Goal: Information Seeking & Learning: Check status

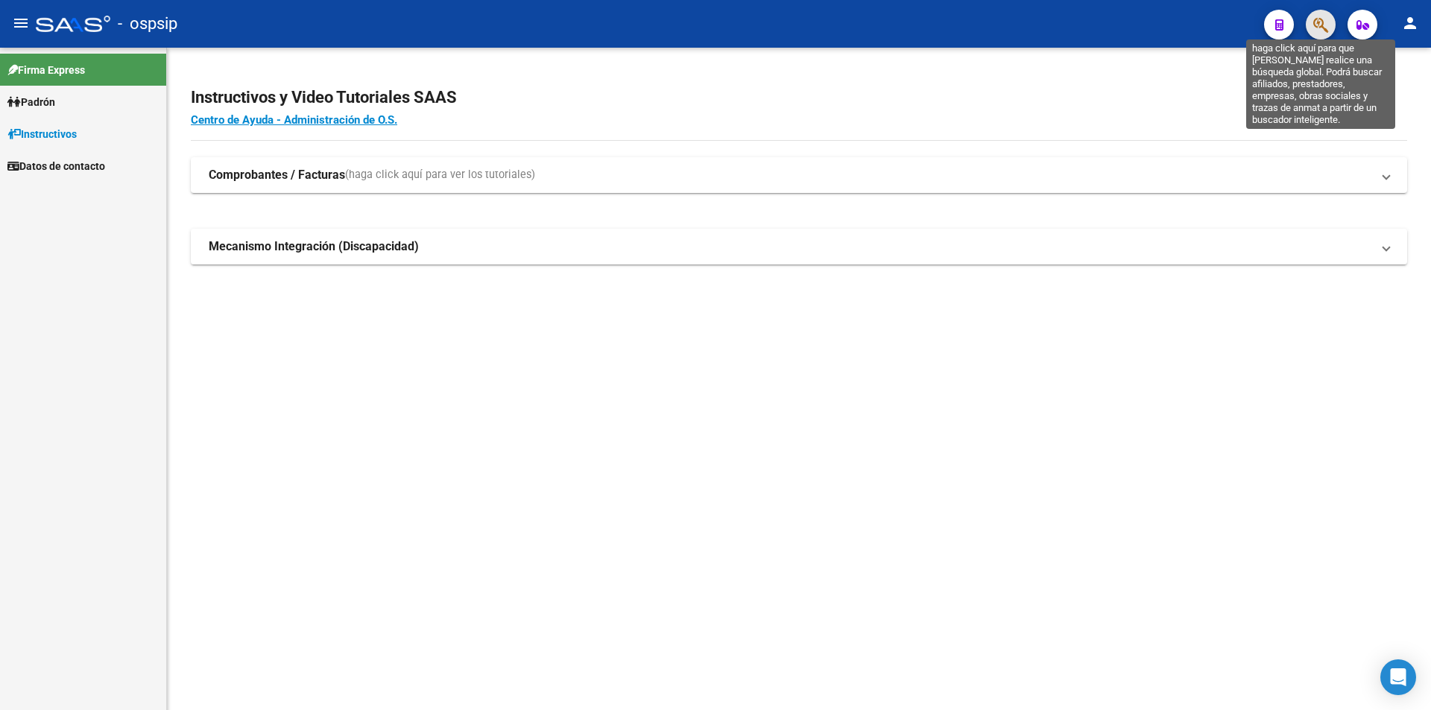
click at [1316, 20] on icon "button" at bounding box center [1321, 24] width 15 height 17
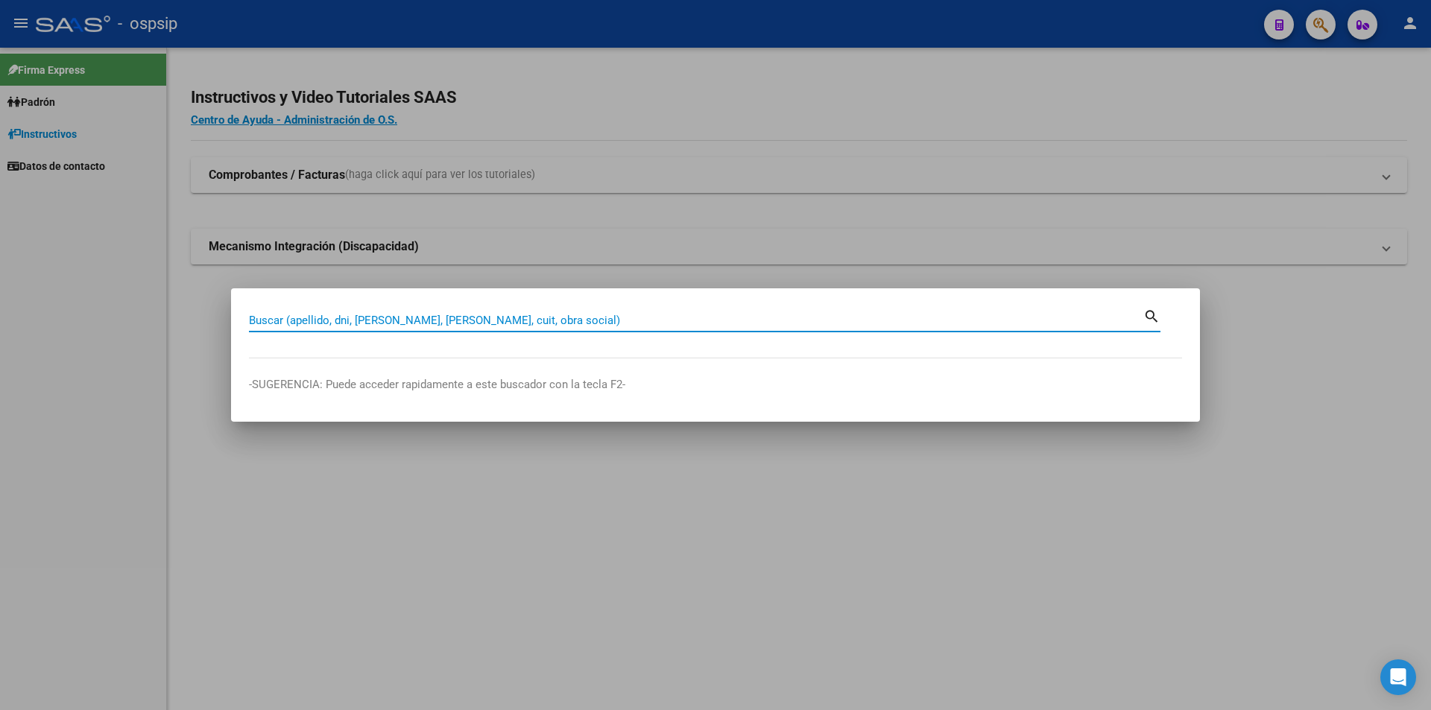
click at [280, 316] on input "Buscar (apellido, dni, [PERSON_NAME], [PERSON_NAME], cuit, obra social)" at bounding box center [696, 320] width 895 height 13
type input "16134868"
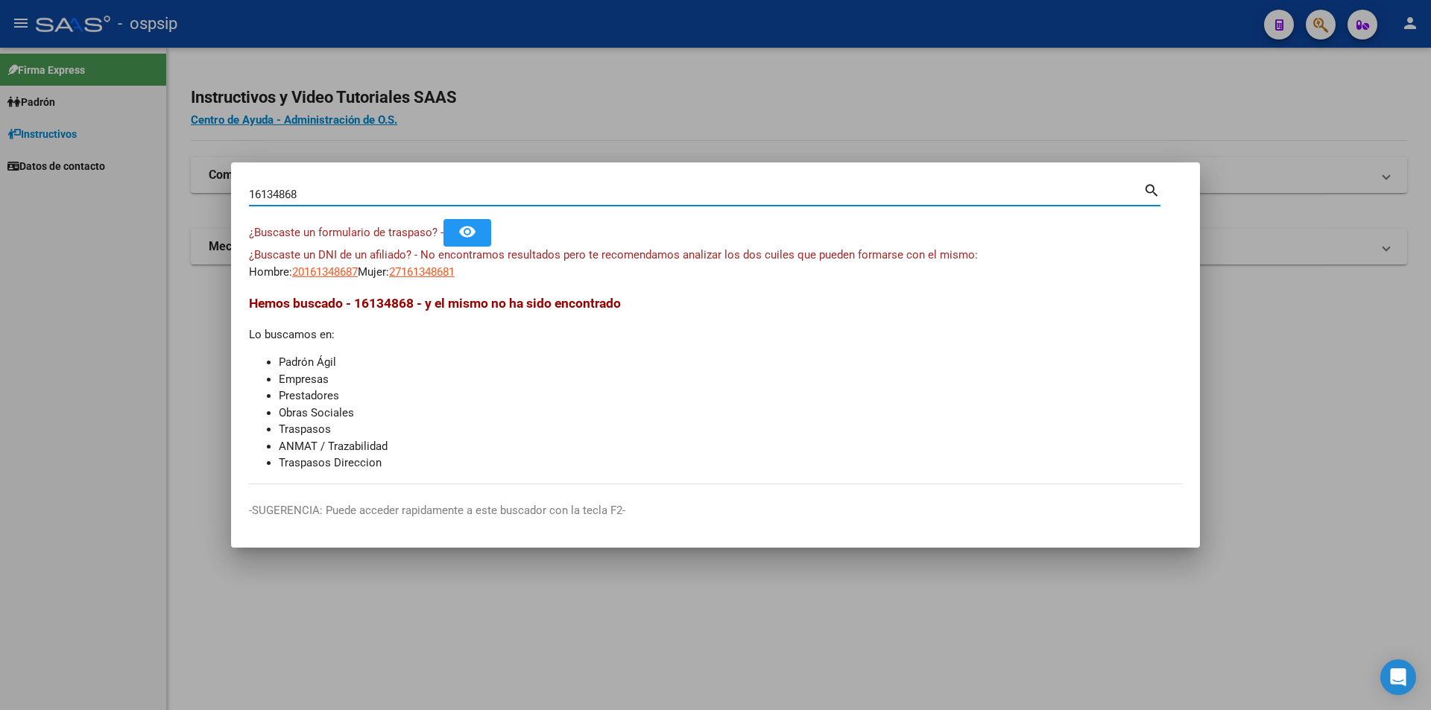
click at [1148, 187] on mat-icon "search" at bounding box center [1152, 189] width 17 height 18
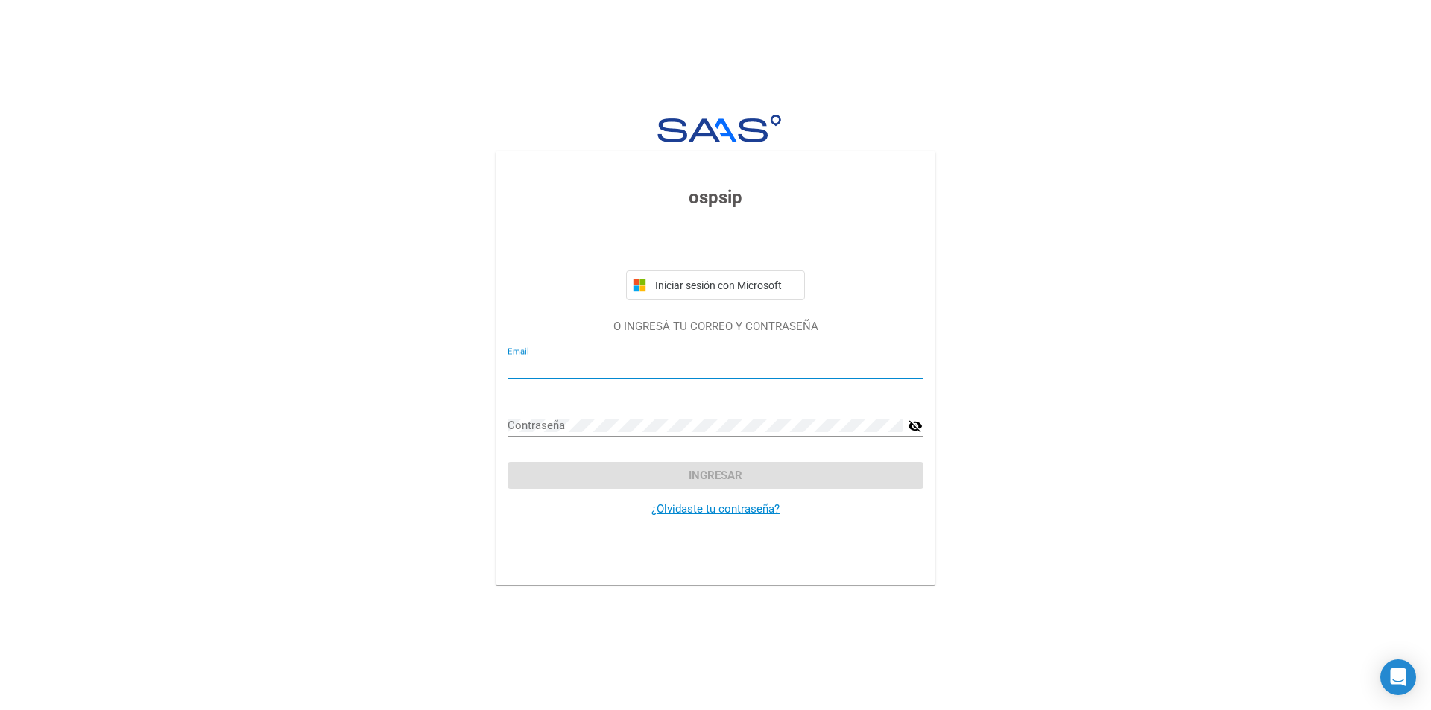
type input "[EMAIL_ADDRESS][DOMAIN_NAME]"
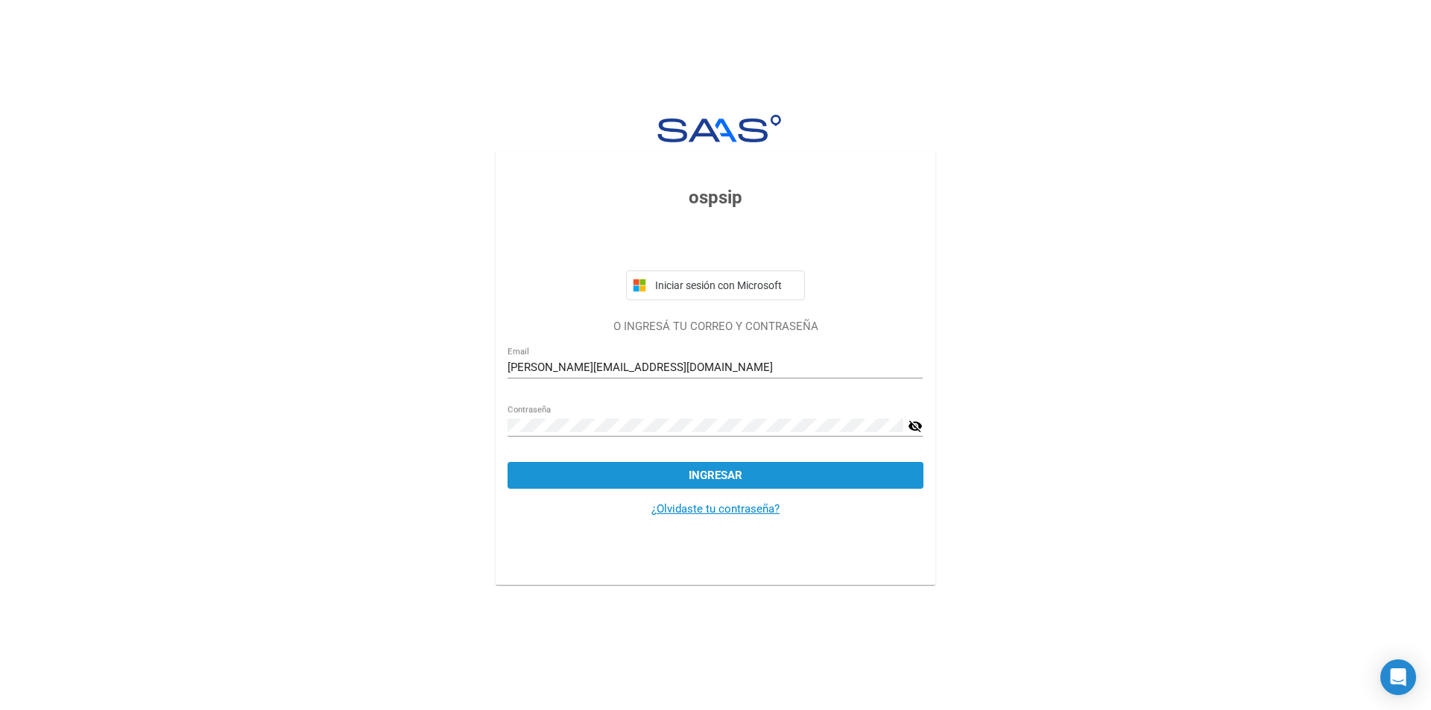
click at [718, 475] on span "Ingresar" at bounding box center [716, 475] width 54 height 13
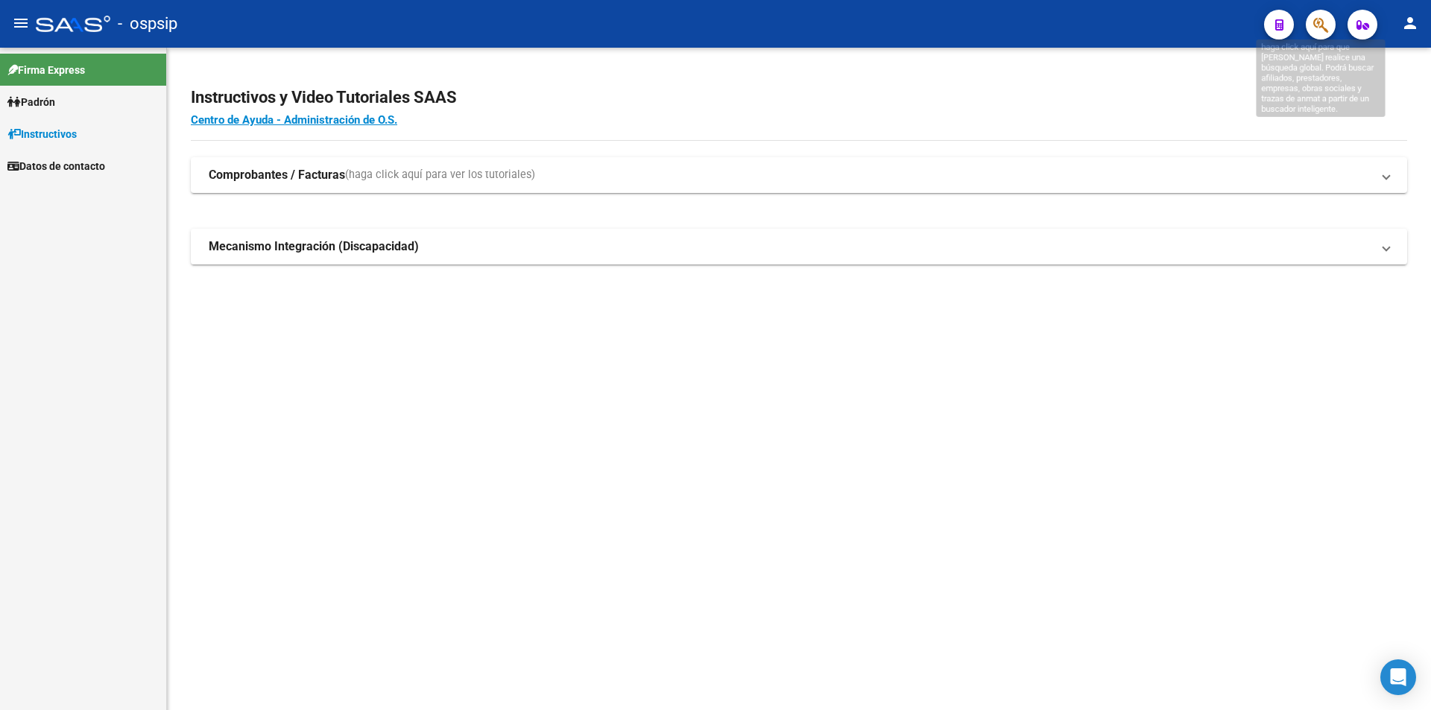
click at [1326, 26] on icon "button" at bounding box center [1321, 24] width 15 height 17
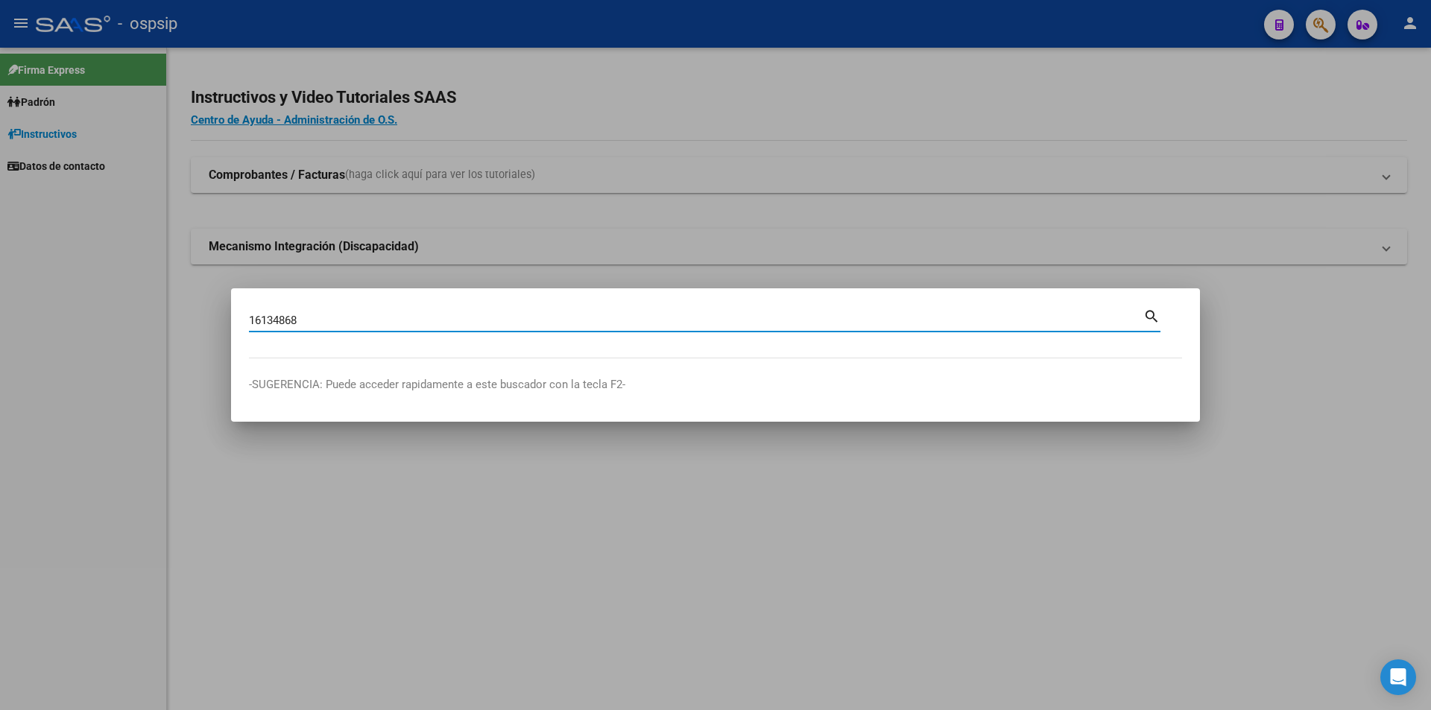
type input "16134868"
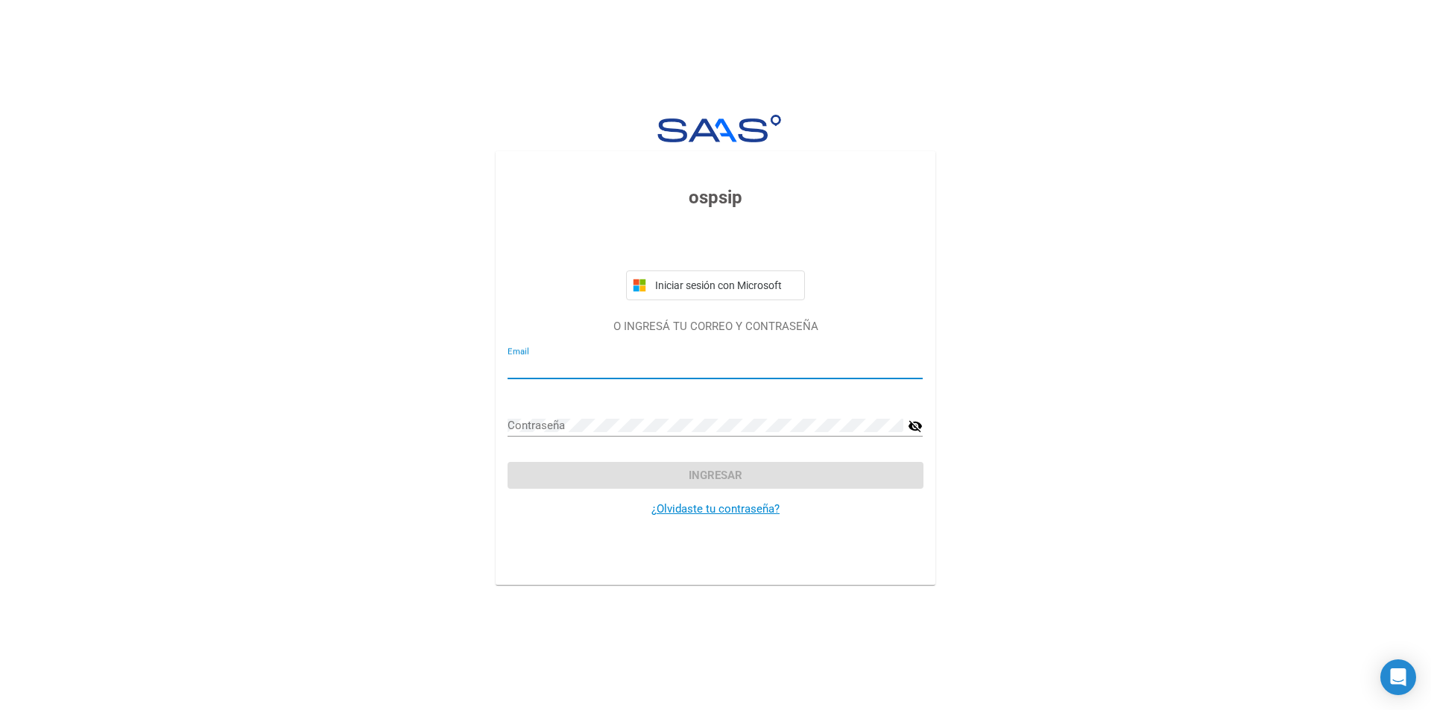
type input "[EMAIL_ADDRESS][DOMAIN_NAME]"
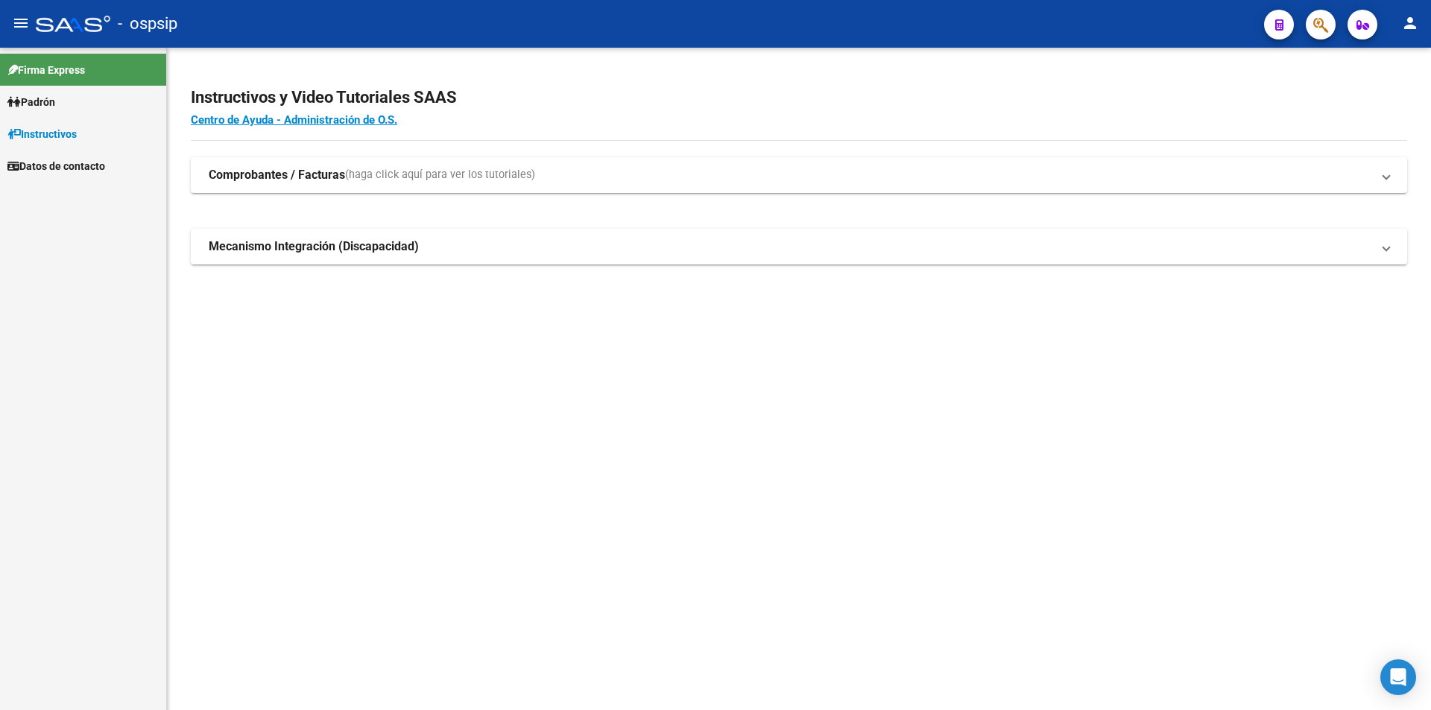
click at [1313, 18] on button "button" at bounding box center [1321, 25] width 30 height 30
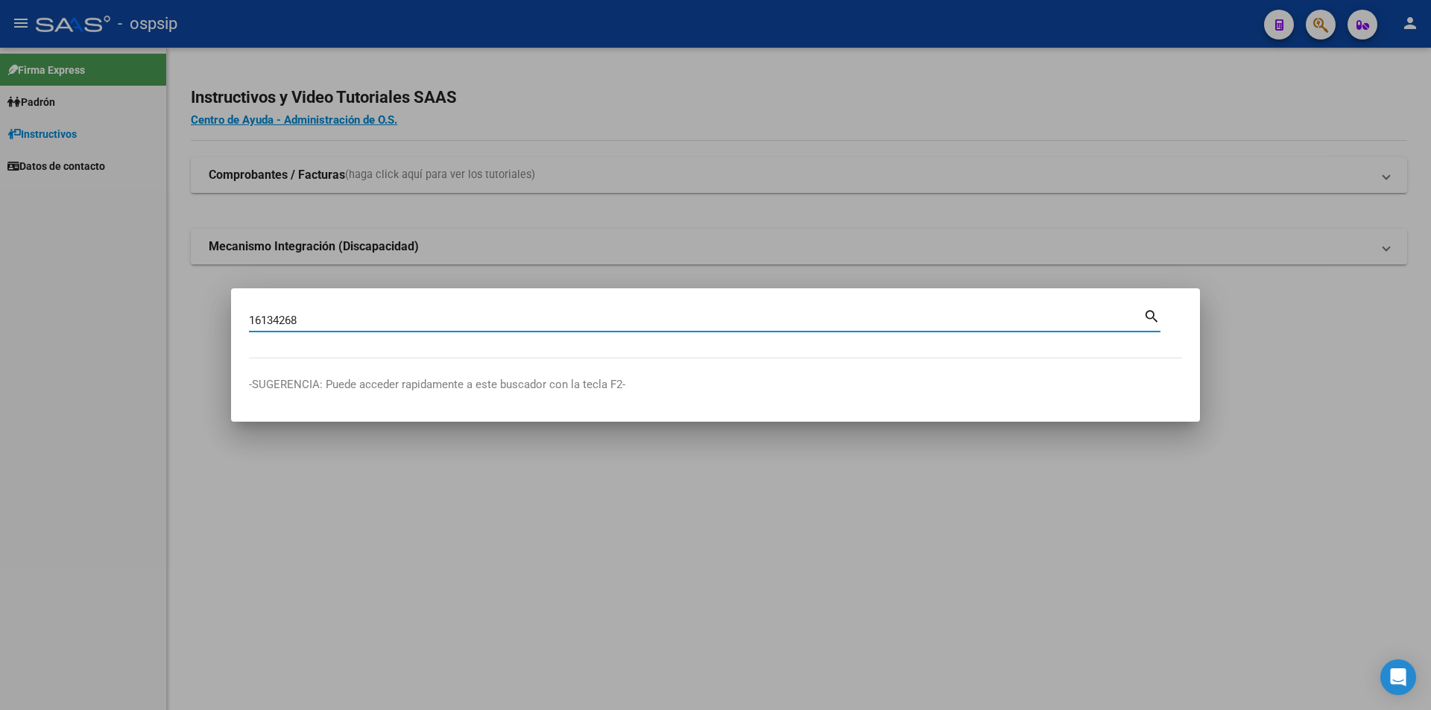
type input "16134268"
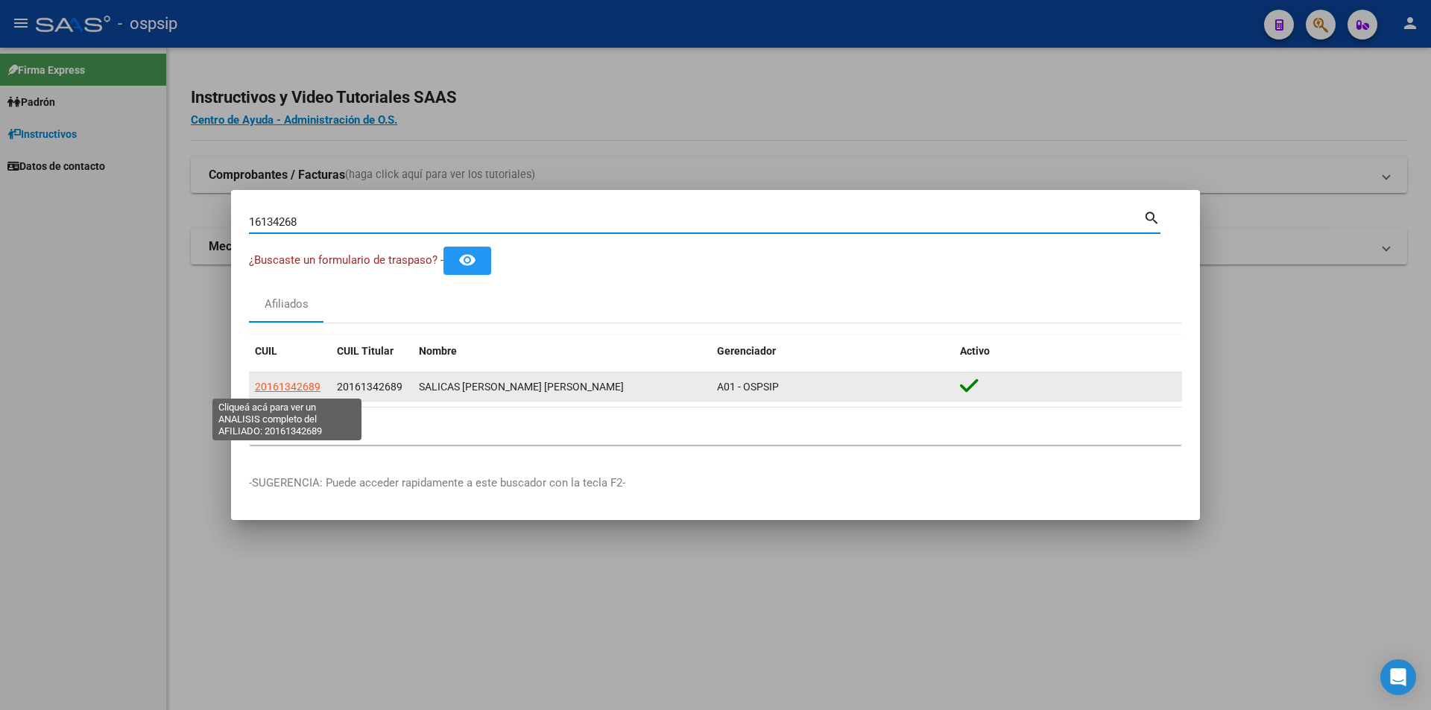
click at [295, 383] on span "20161342689" at bounding box center [288, 387] width 66 height 12
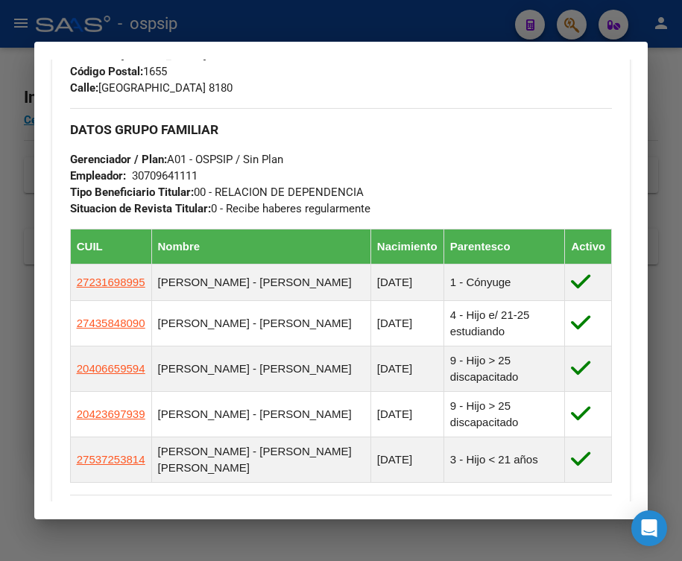
scroll to position [752, 0]
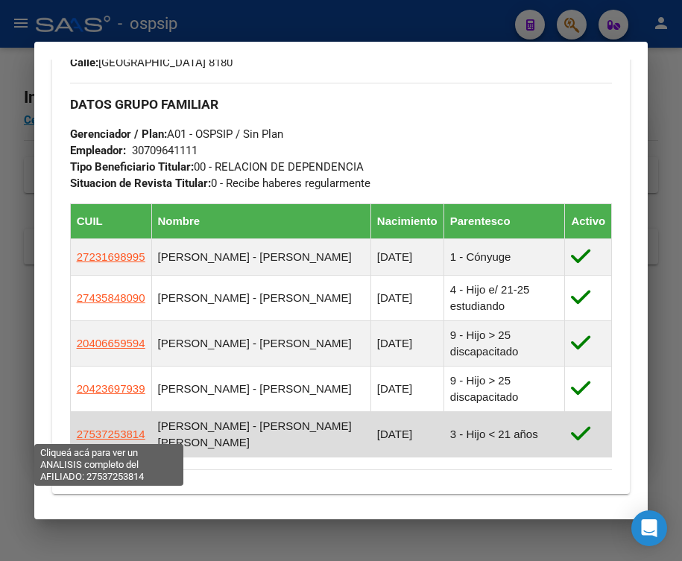
click at [111, 432] on span "27537253814" at bounding box center [111, 434] width 69 height 13
type textarea "27537253814"
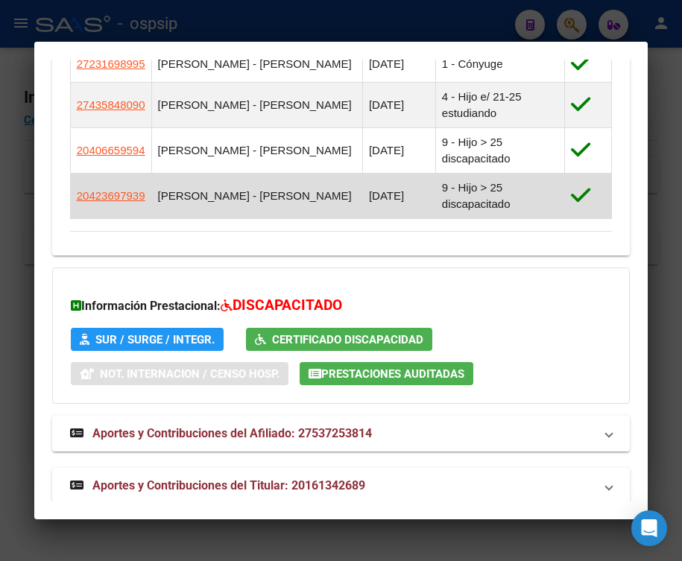
scroll to position [1015, 0]
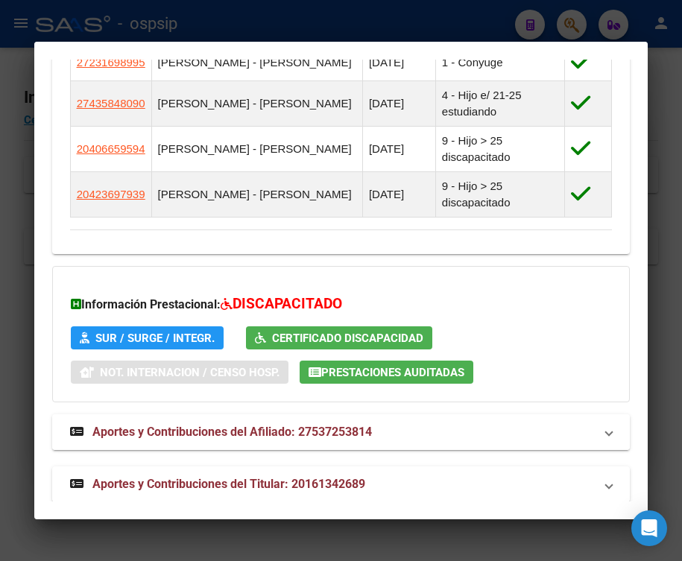
click at [133, 425] on span "Aportes y Contribuciones del Afiliado: 27537253814" at bounding box center [232, 432] width 280 height 14
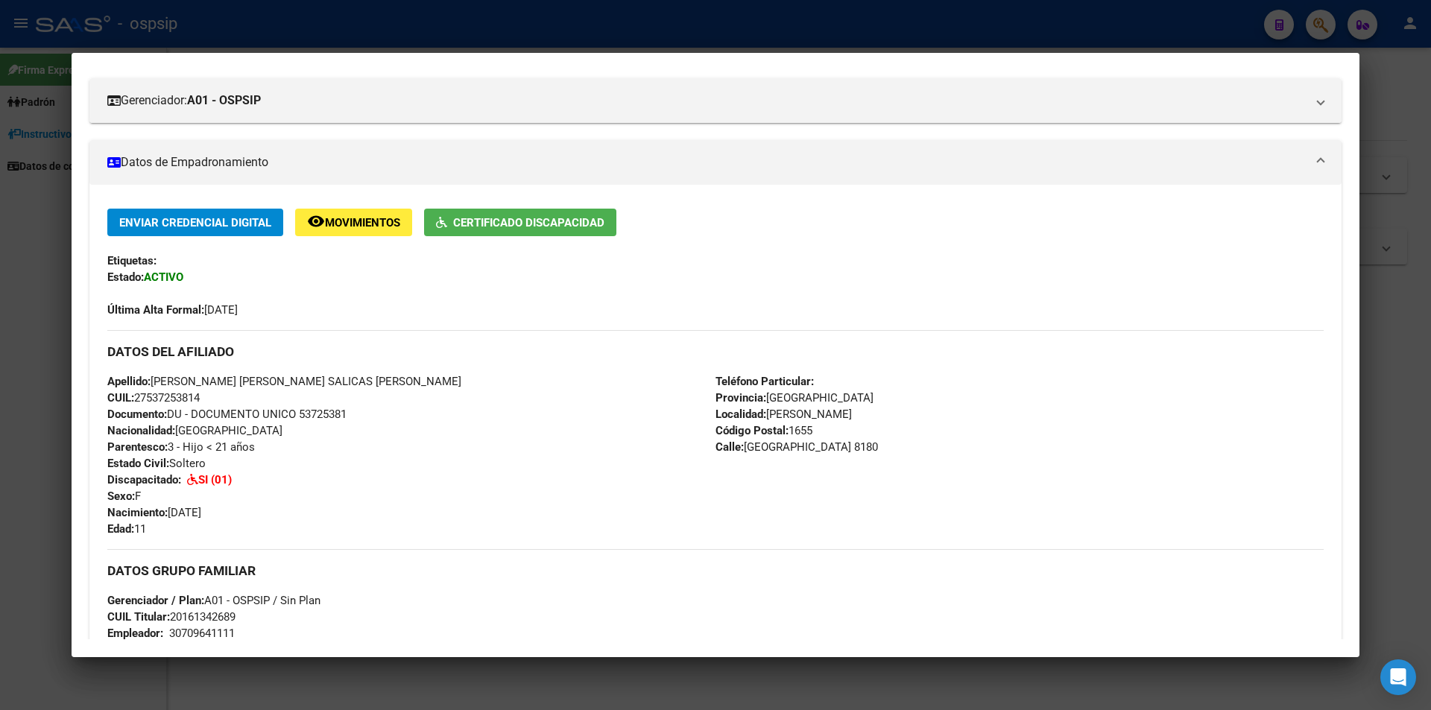
scroll to position [16, 0]
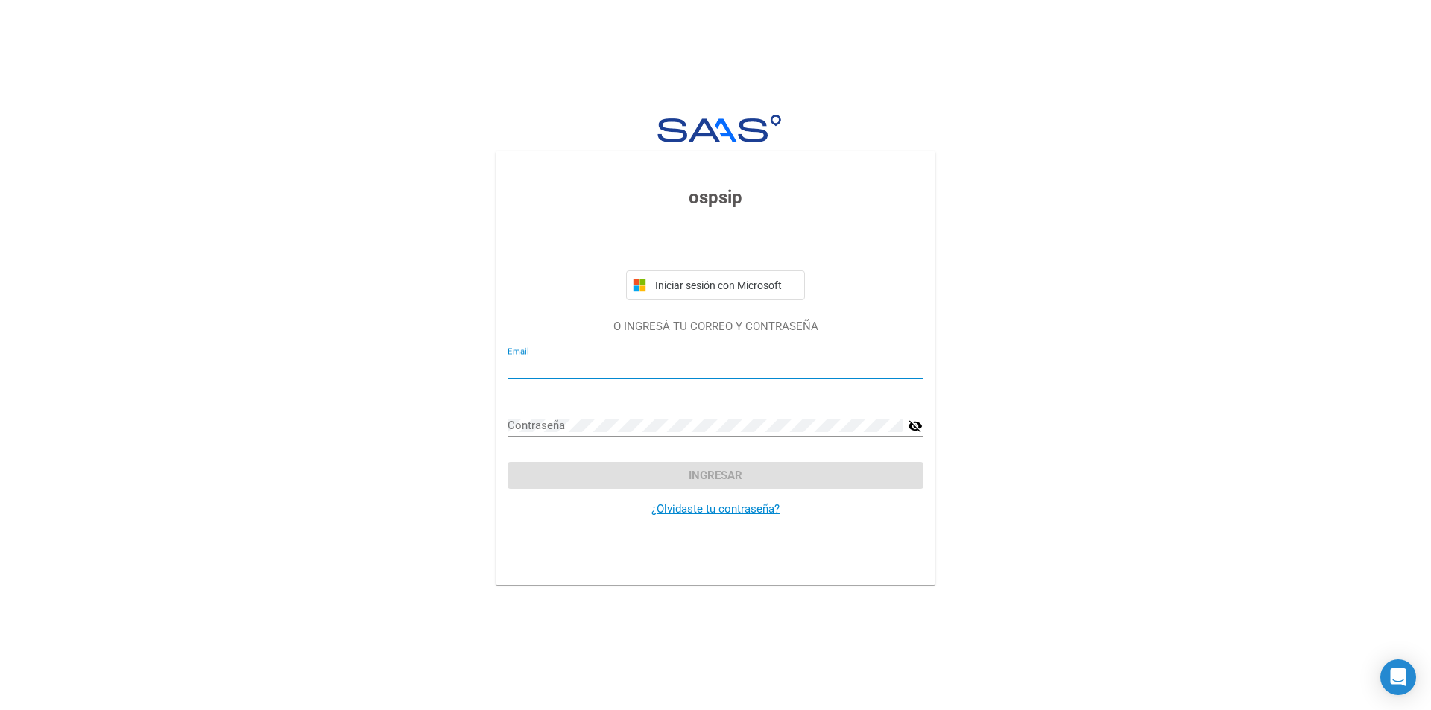
type input "mariac@ospsip.org.ar"
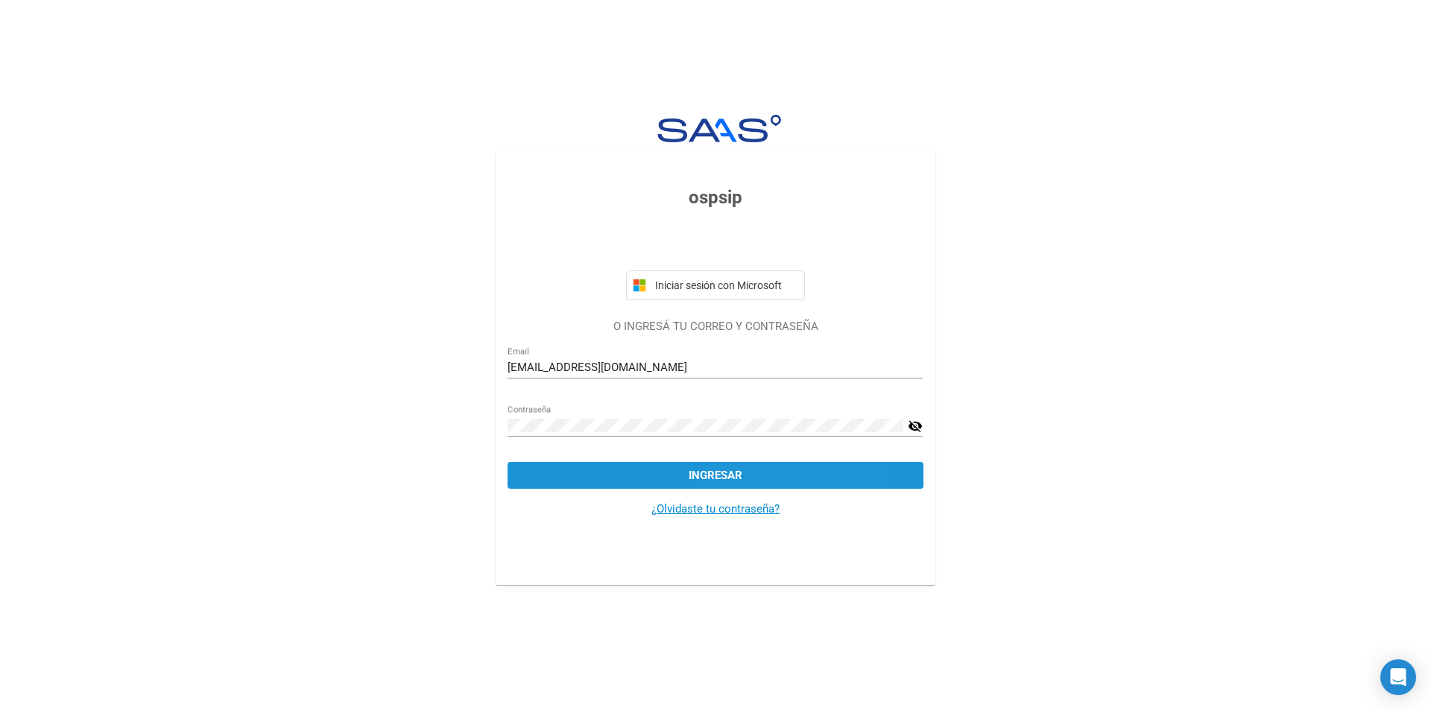
click at [754, 482] on button "Ingresar" at bounding box center [715, 475] width 415 height 27
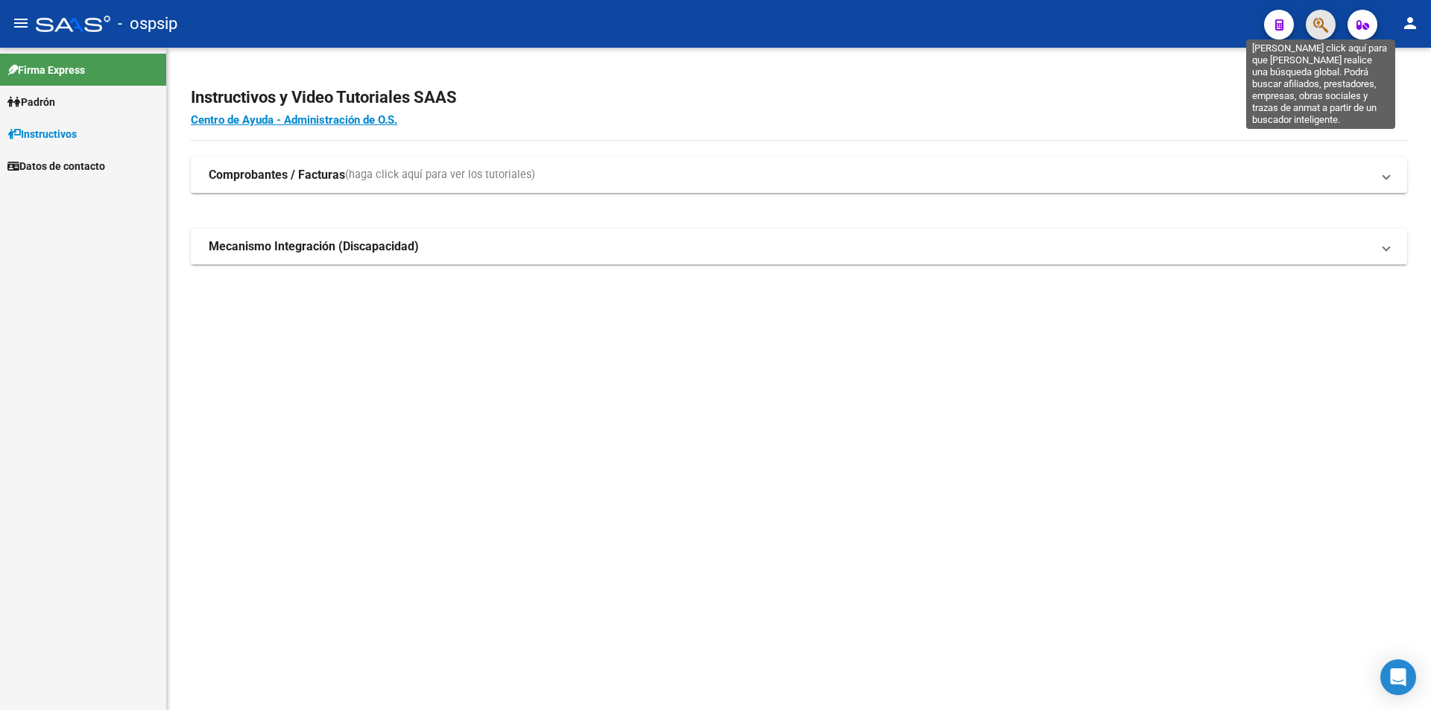
click at [1315, 23] on icon "button" at bounding box center [1321, 24] width 15 height 17
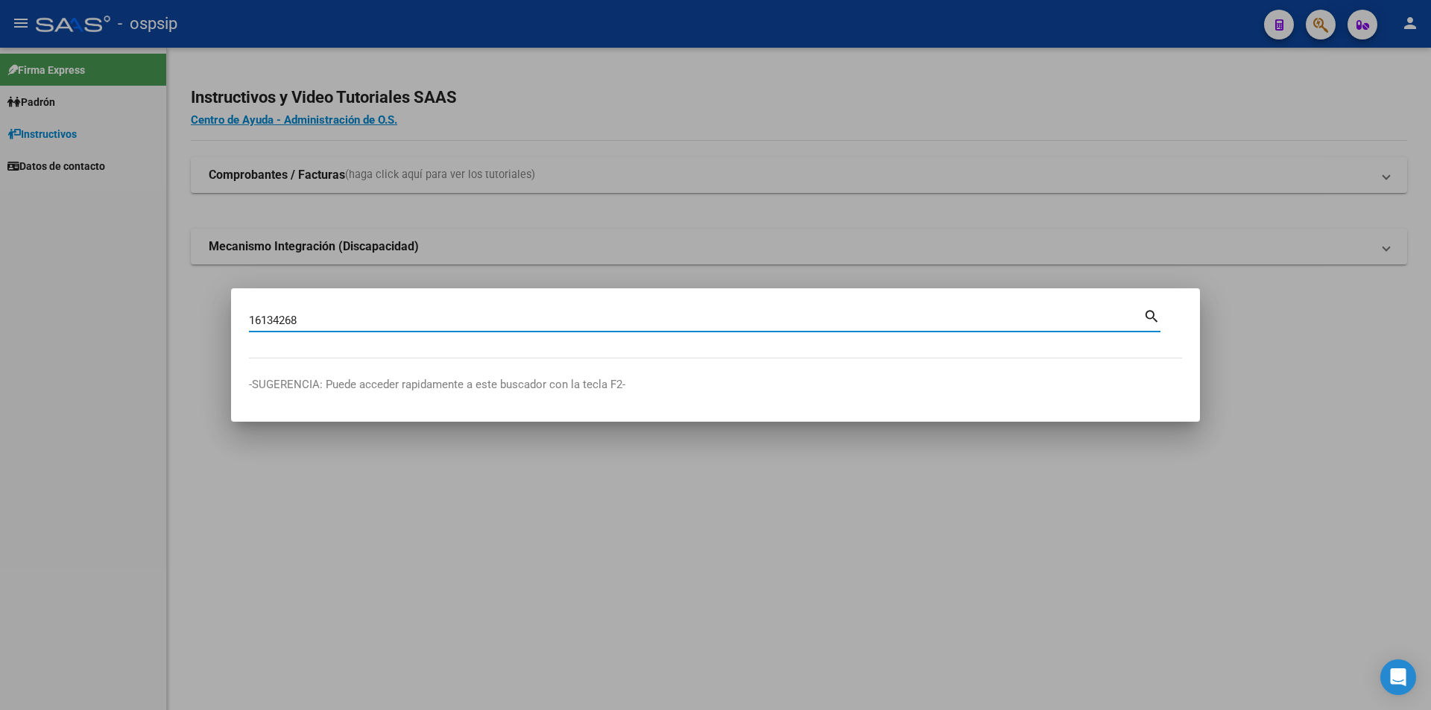
type input "16134268"
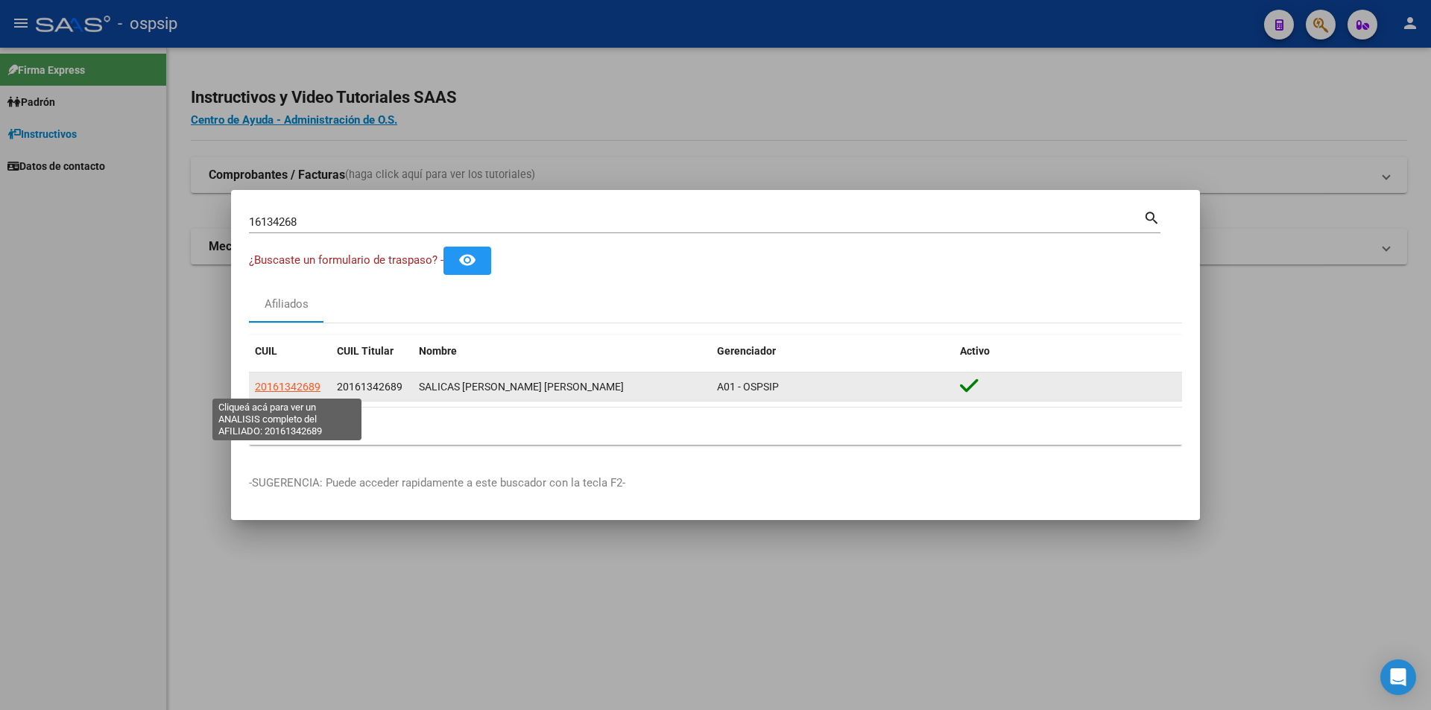
click at [287, 389] on span "20161342689" at bounding box center [288, 387] width 66 height 12
type textarea "20161342689"
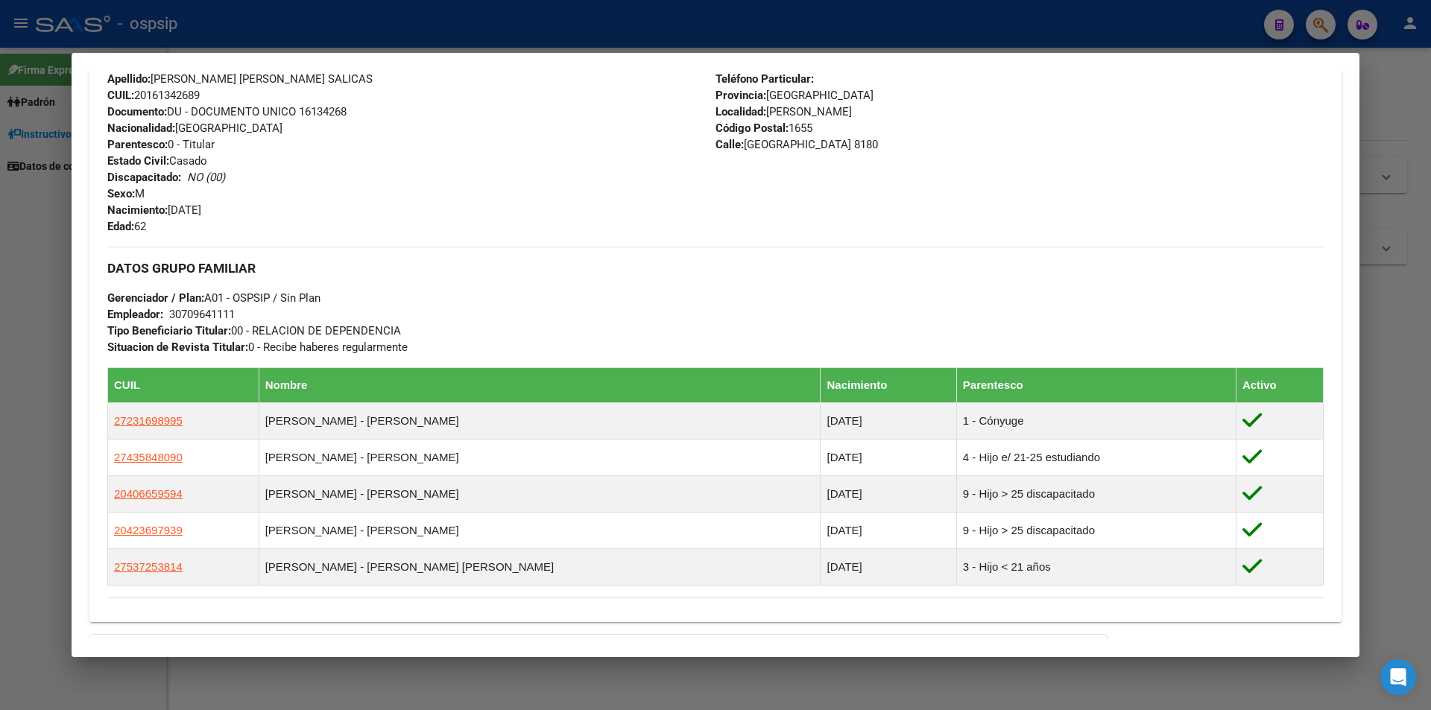
scroll to position [701, 0]
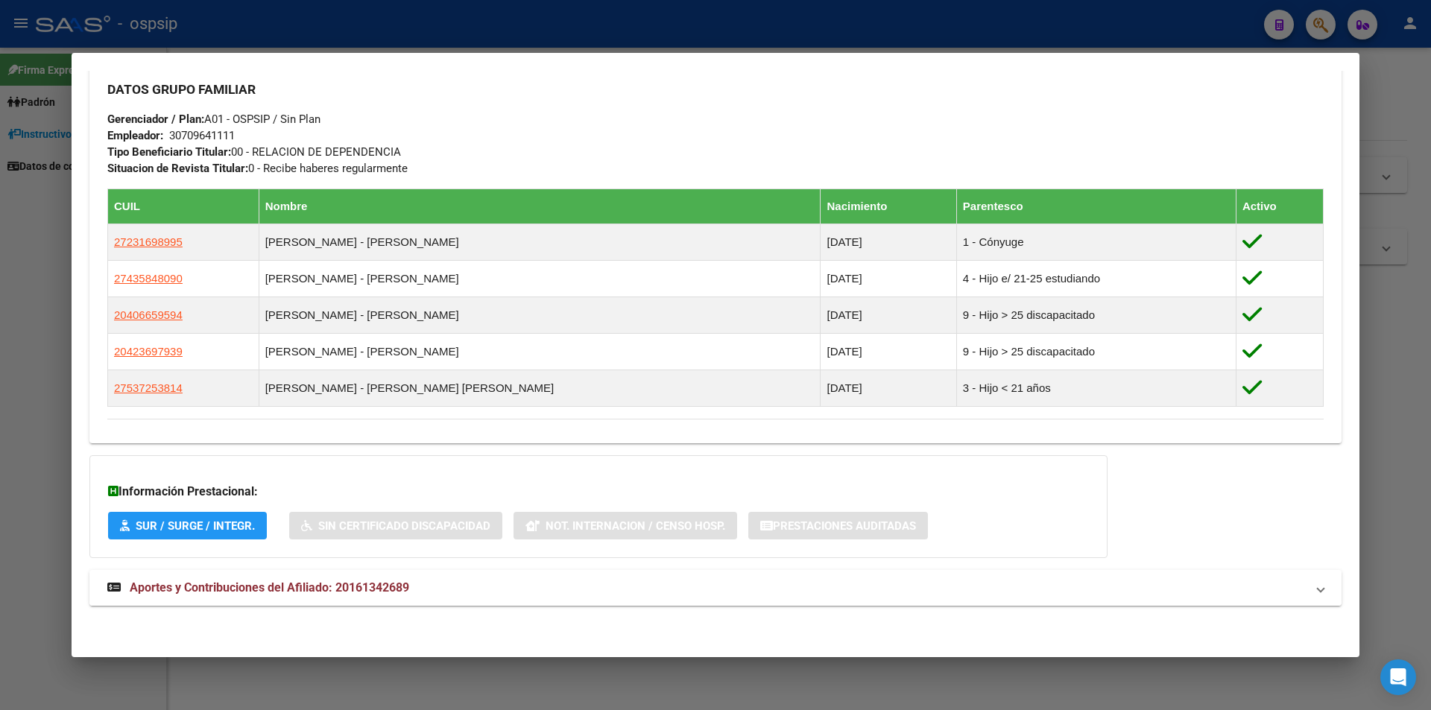
click at [243, 583] on span "Aportes y Contribuciones del Afiliado: 20161342689" at bounding box center [270, 588] width 280 height 14
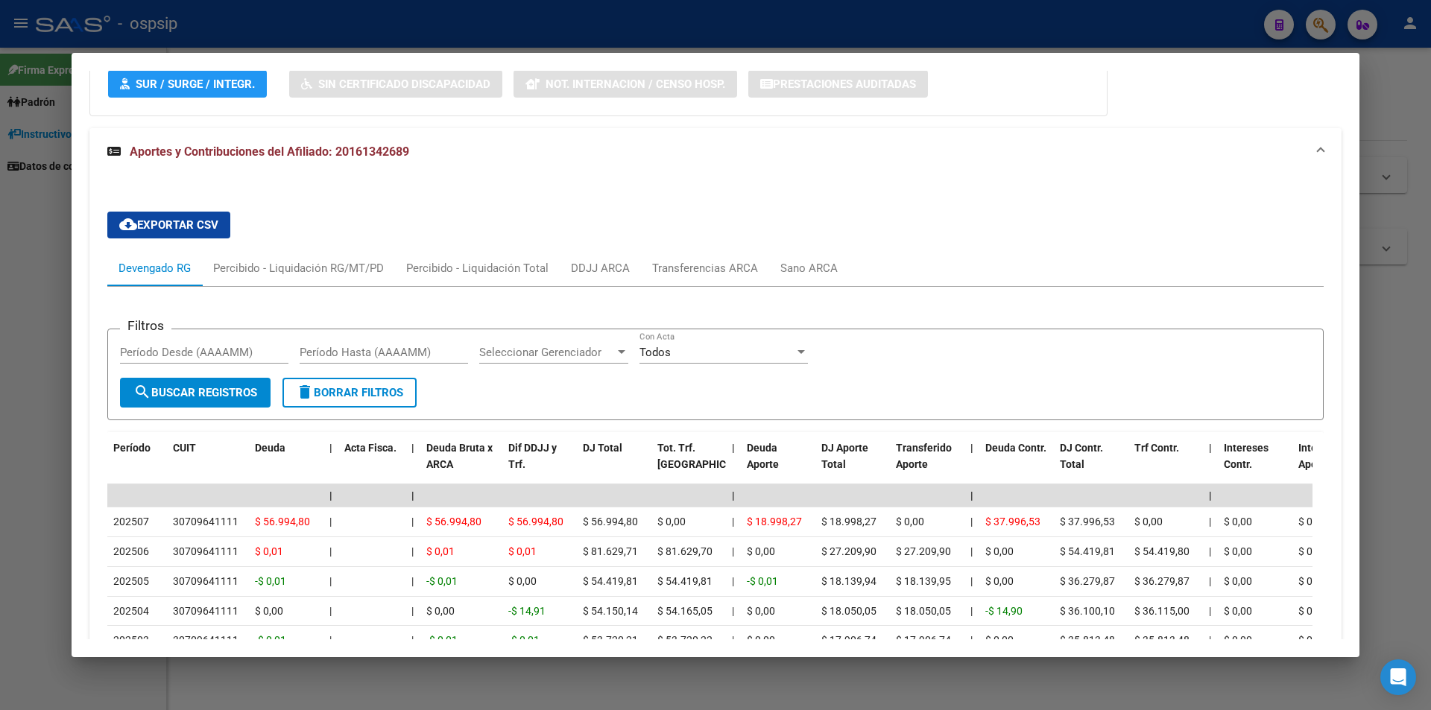
scroll to position [1223, 0]
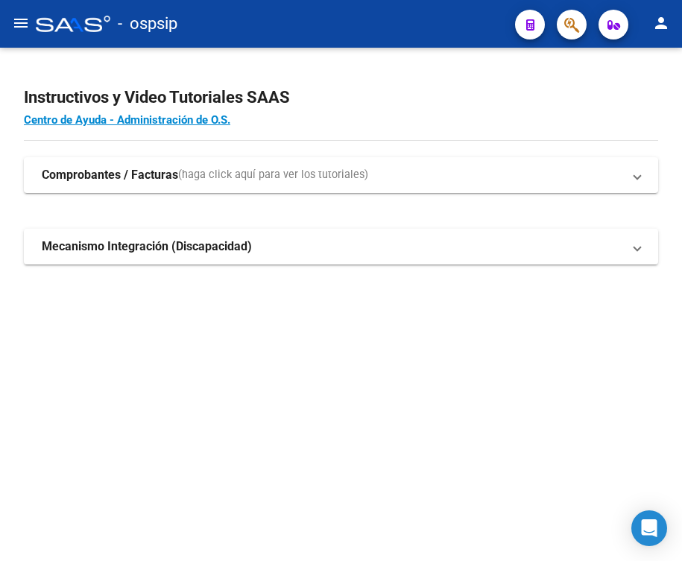
click at [384, 92] on h2 "Instructivos y Video Tutoriales SAAS" at bounding box center [341, 97] width 634 height 28
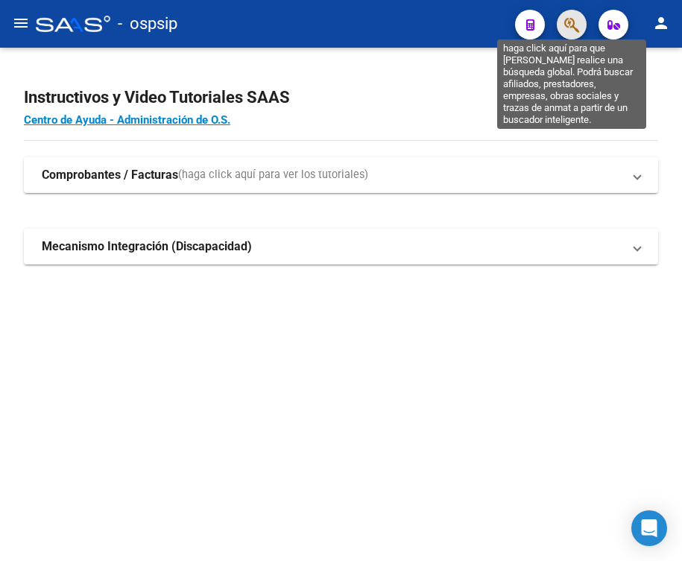
click at [567, 27] on icon "button" at bounding box center [571, 24] width 15 height 17
